Goal: Entertainment & Leisure: Consume media (video, audio)

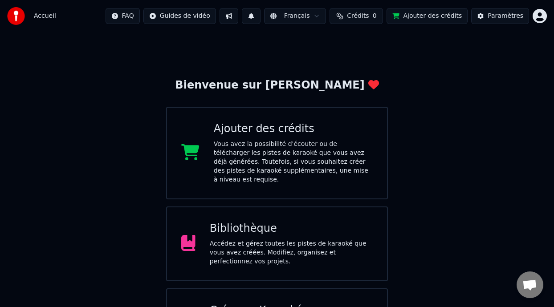
scroll to position [59, 0]
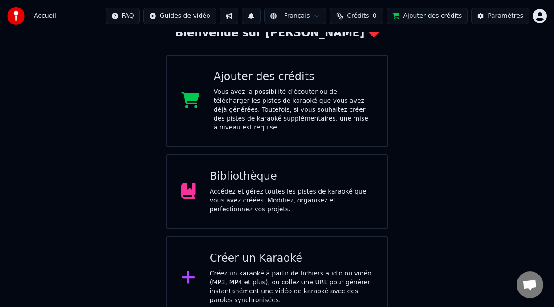
click at [284, 180] on div "Bibliothèque Accédez et gérez toutes les pistes de karaoké que vous avez créées…" at bounding box center [291, 192] width 163 height 45
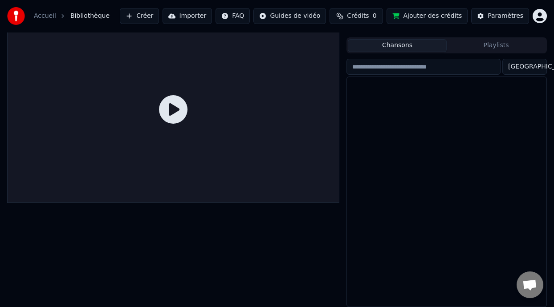
scroll to position [16, 0]
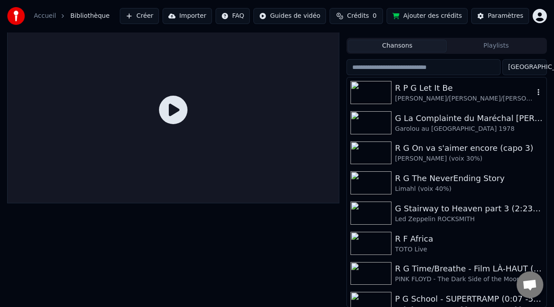
click at [425, 92] on div "R P G Let It Be" at bounding box center [464, 88] width 139 height 12
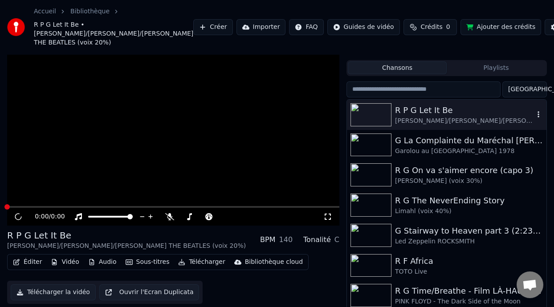
scroll to position [38, 0]
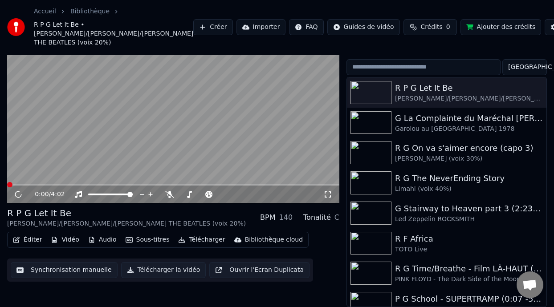
click at [329, 189] on div "0:00 / 4:02" at bounding box center [173, 195] width 332 height 18
click at [328, 193] on icon at bounding box center [328, 194] width 9 height 7
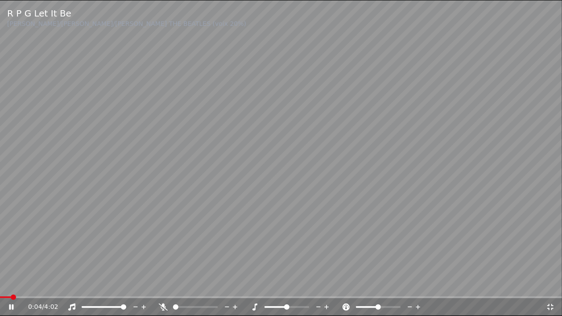
click at [161, 304] on icon at bounding box center [163, 306] width 9 height 7
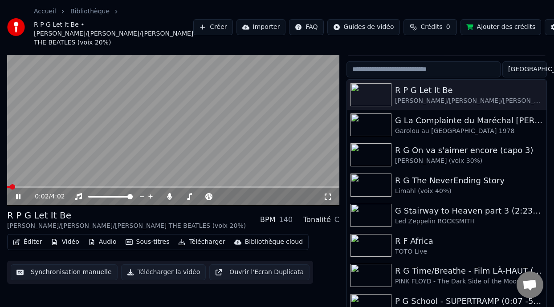
click at [327, 197] on icon at bounding box center [328, 196] width 9 height 7
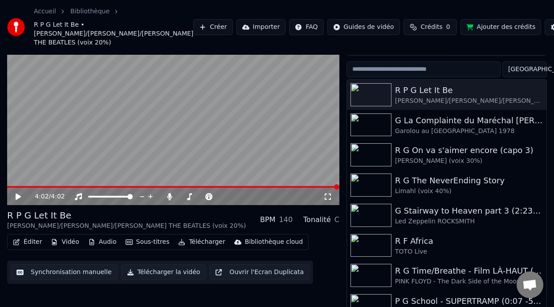
scroll to position [0, 0]
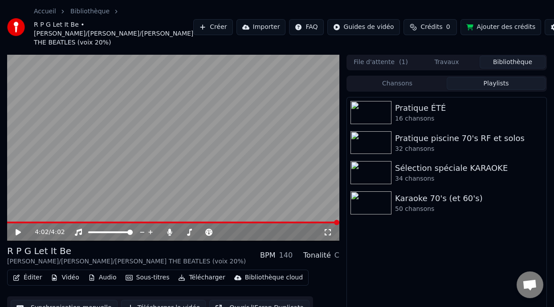
click at [500, 82] on button "Playlists" at bounding box center [496, 83] width 99 height 13
click at [432, 106] on div "Pratique ÉTÉ" at bounding box center [464, 108] width 139 height 12
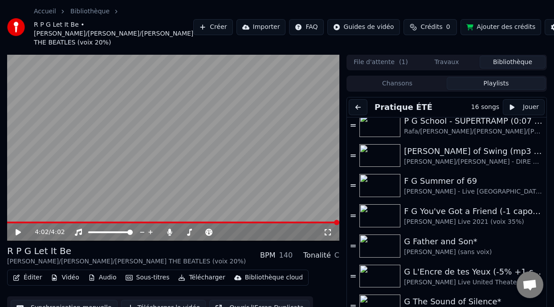
scroll to position [258, 0]
